Goal: Task Accomplishment & Management: Manage account settings

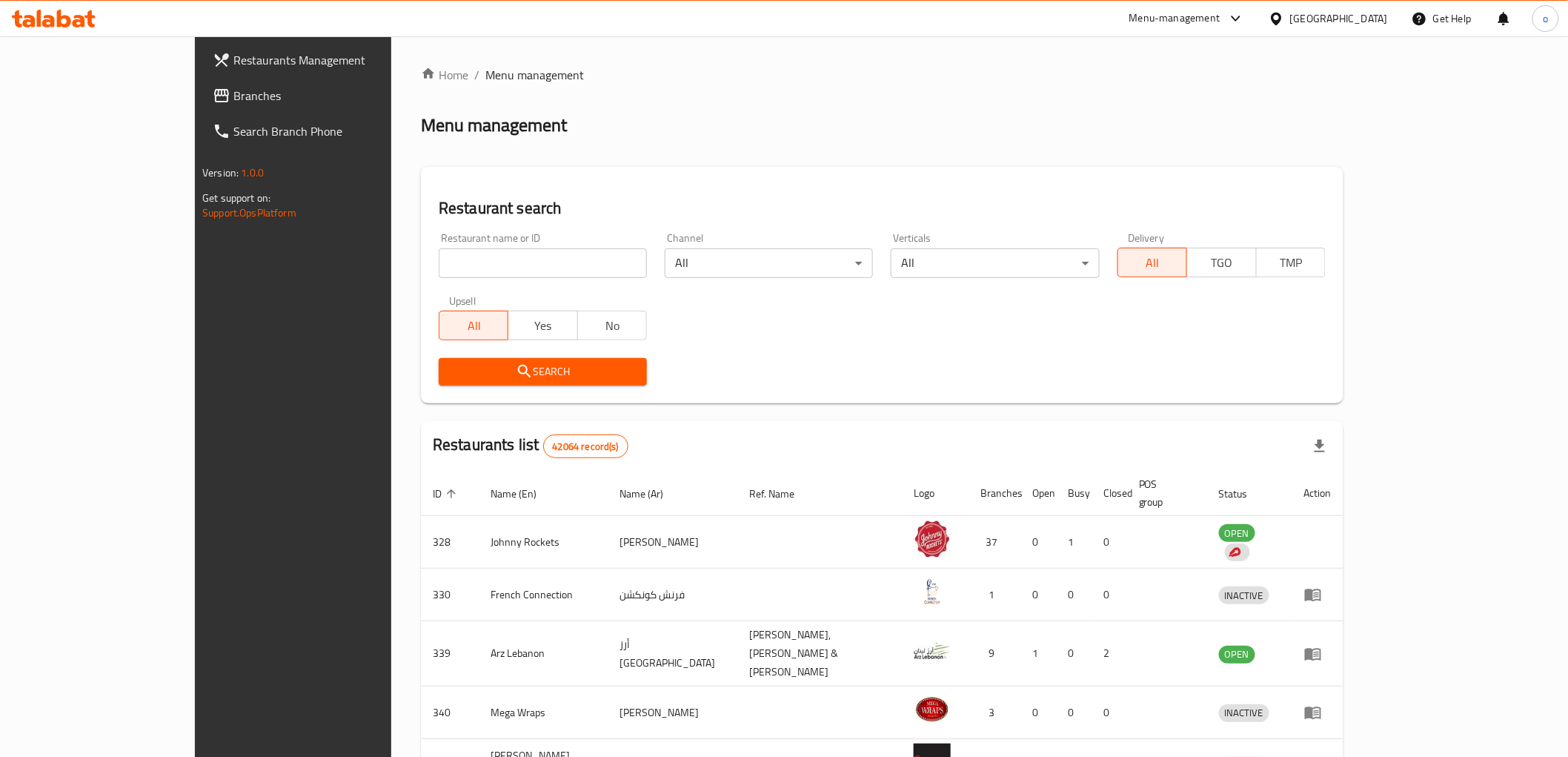
click at [1291, 11] on div "United Arab Emirates" at bounding box center [1338, 18] width 97 height 16
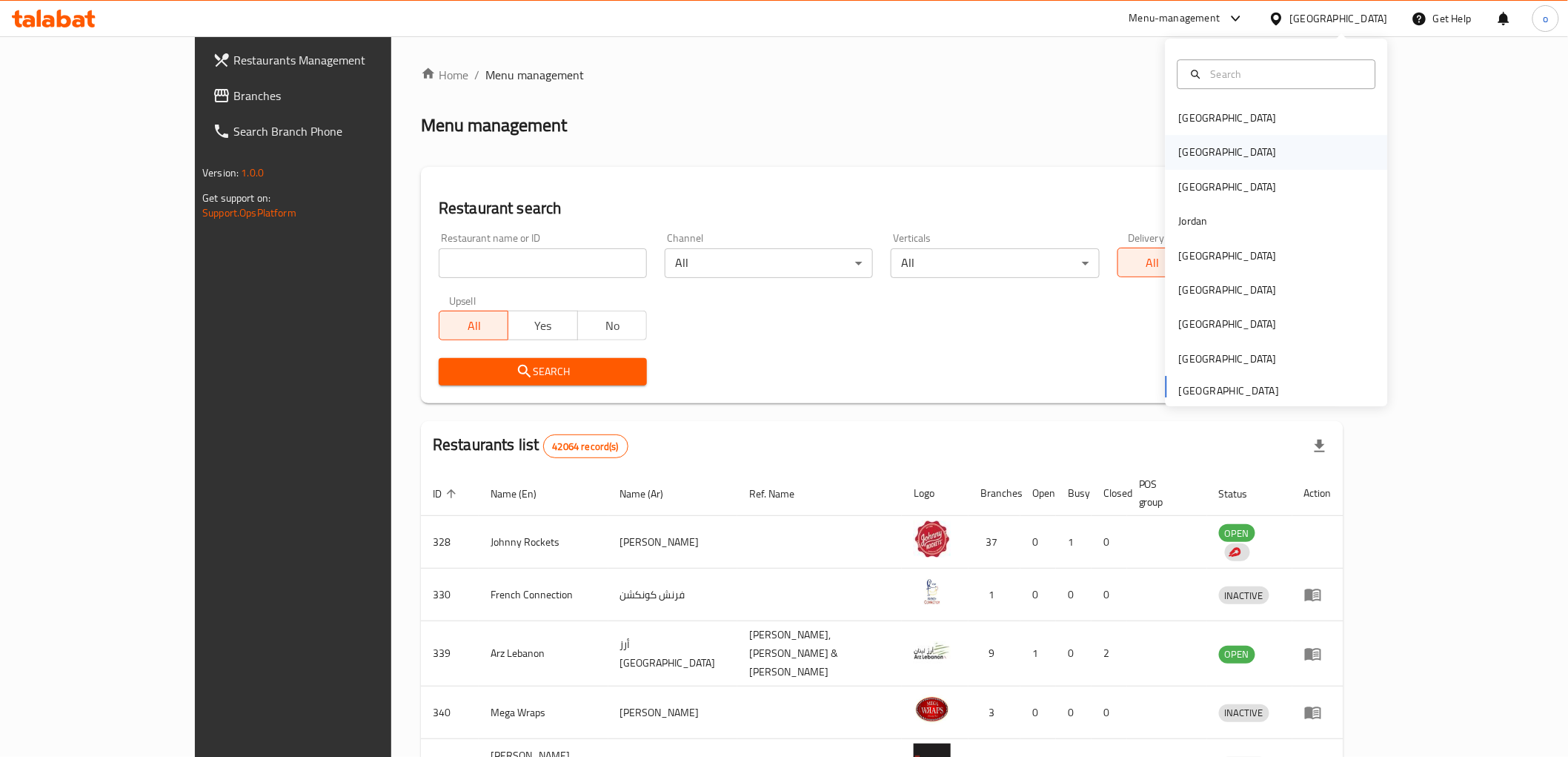
click at [1210, 137] on div "[GEOGRAPHIC_DATA]" at bounding box center [1276, 153] width 222 height 34
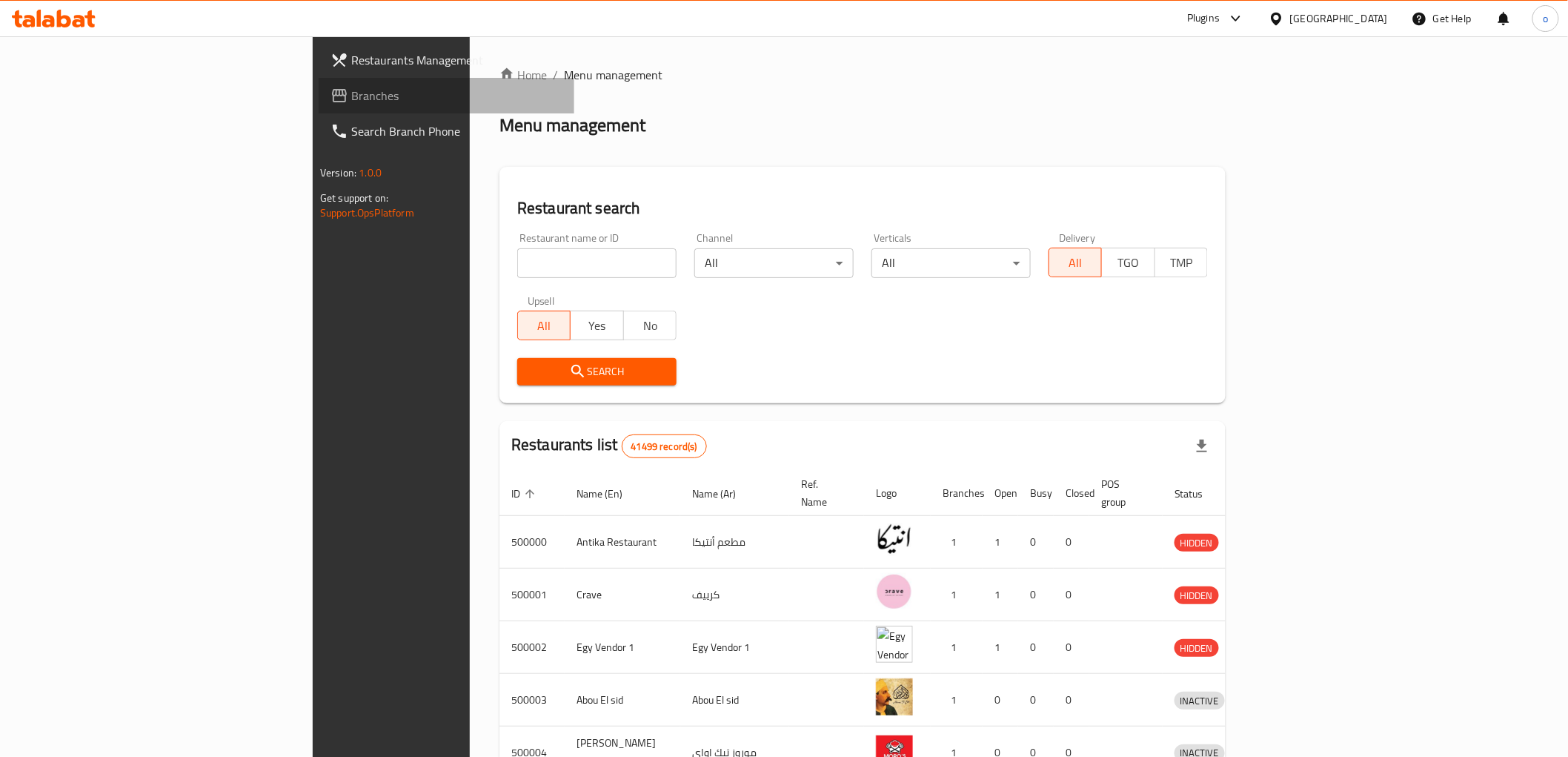
click at [351, 99] on span "Branches" at bounding box center [457, 95] width 211 height 18
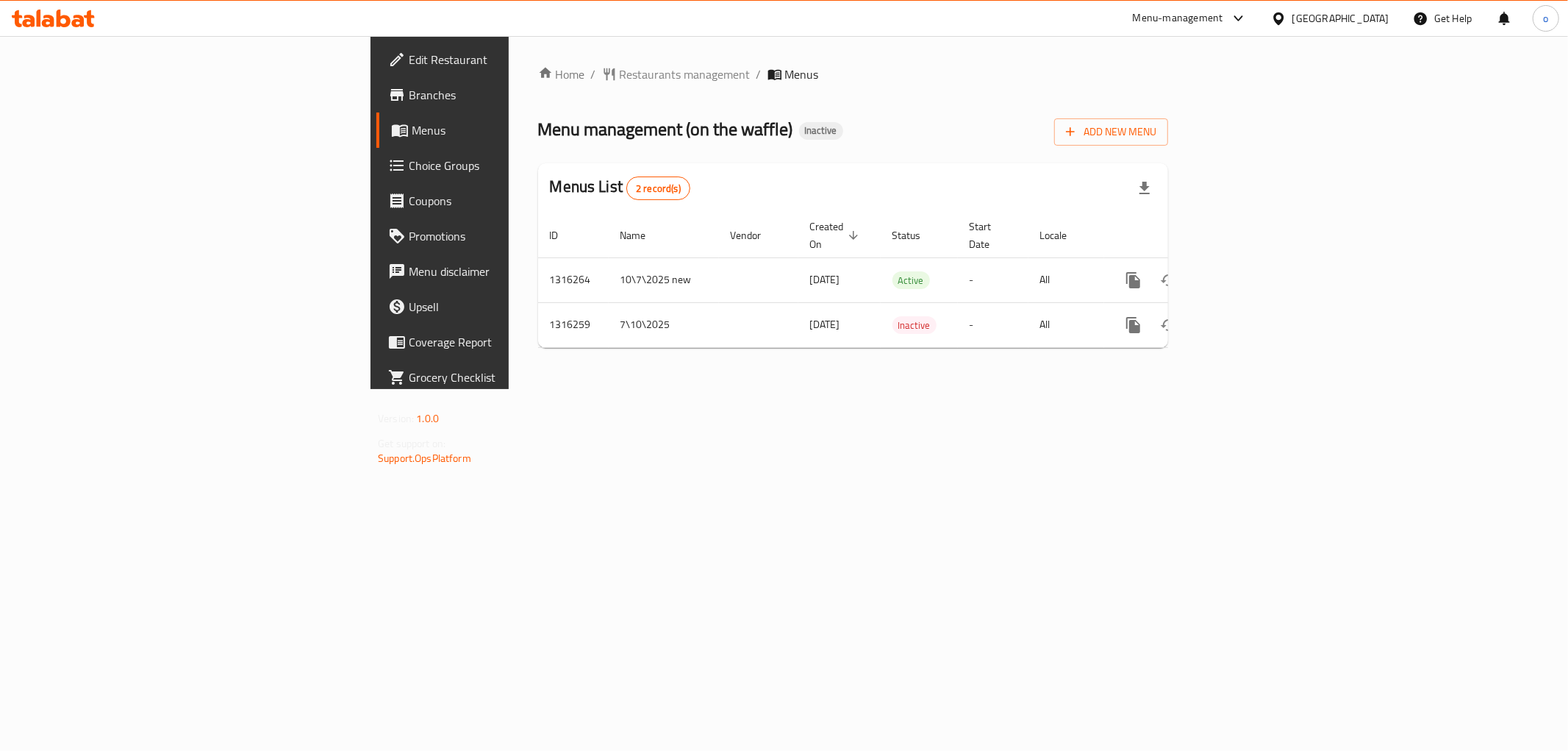
click at [409, 62] on span "Edit Restaurant" at bounding box center [515, 60] width 212 height 18
